Goal: Task Accomplishment & Management: Manage account settings

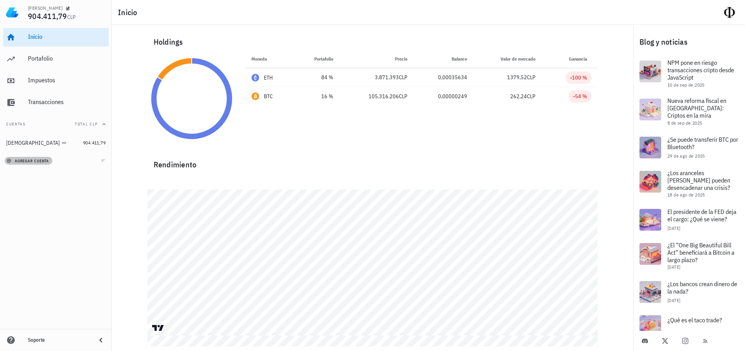
click at [39, 159] on span "agregar cuenta" at bounding box center [28, 160] width 41 height 5
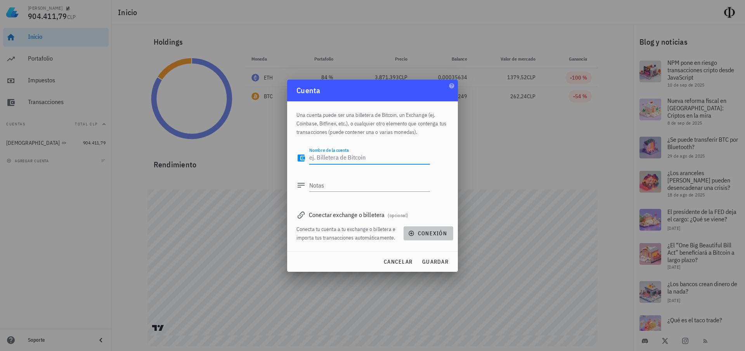
click at [415, 232] on span "conexión" at bounding box center [428, 233] width 37 height 7
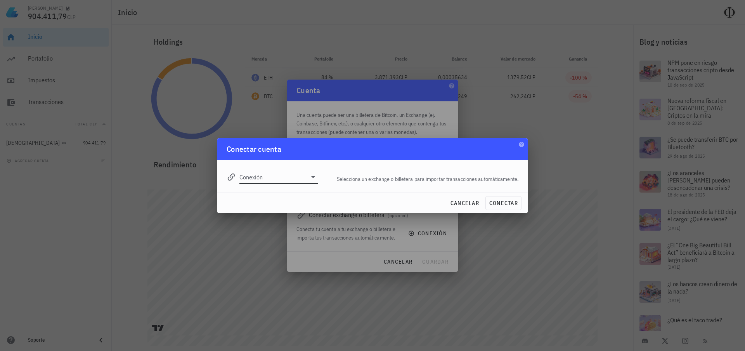
click at [313, 176] on icon at bounding box center [312, 176] width 9 height 9
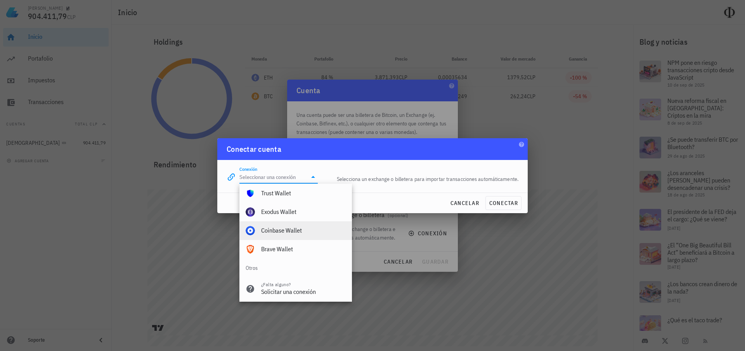
scroll to position [545, 0]
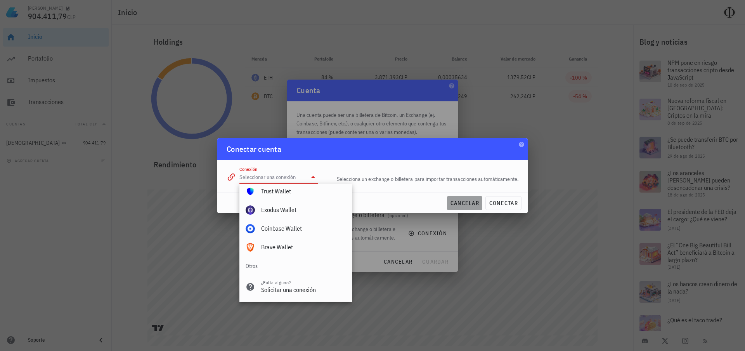
click at [467, 200] on span "cancelar" at bounding box center [464, 202] width 29 height 7
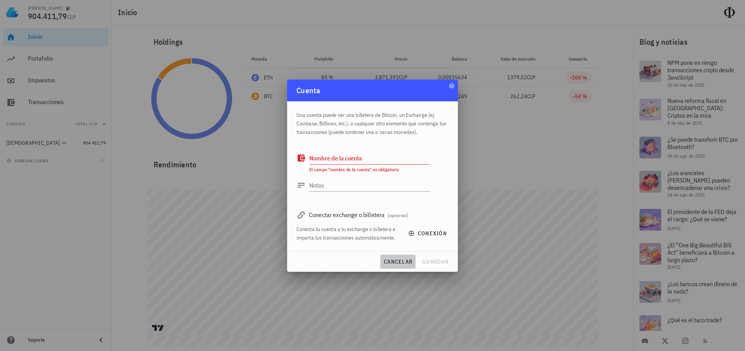
click at [394, 261] on span "cancelar" at bounding box center [397, 261] width 29 height 7
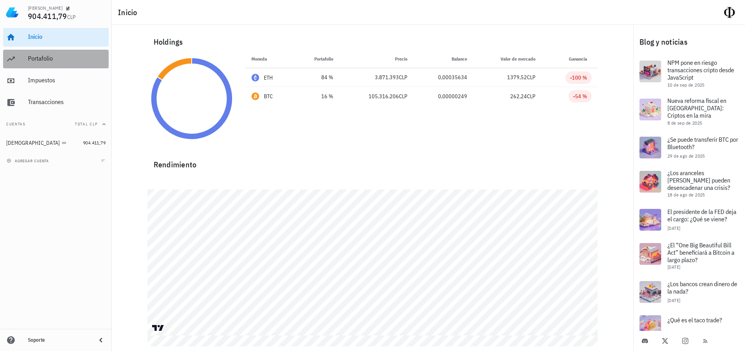
click at [49, 66] on div "Portafolio" at bounding box center [67, 58] width 78 height 17
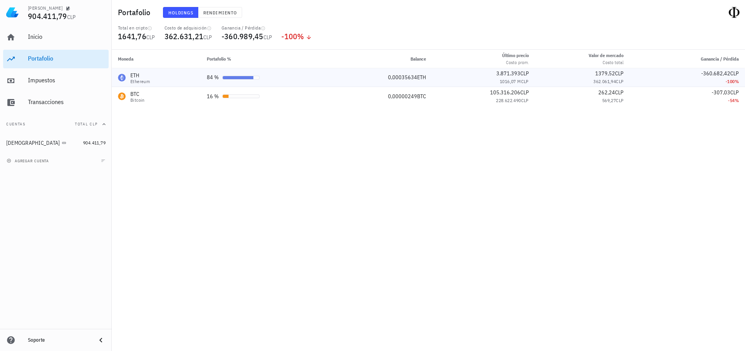
click at [247, 76] on div at bounding box center [238, 77] width 31 height 3
click at [740, 11] on div "avatar" at bounding box center [734, 12] width 12 height 12
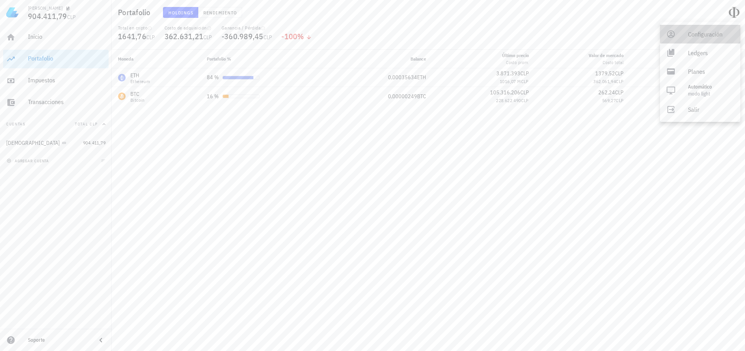
click at [691, 35] on div "Configuración" at bounding box center [711, 34] width 46 height 16
click at [146, 96] on div "BTC Bitcoin" at bounding box center [156, 96] width 76 height 12
click at [218, 13] on span "Rendimiento" at bounding box center [220, 13] width 34 height 6
